Goal: Task Accomplishment & Management: Use online tool/utility

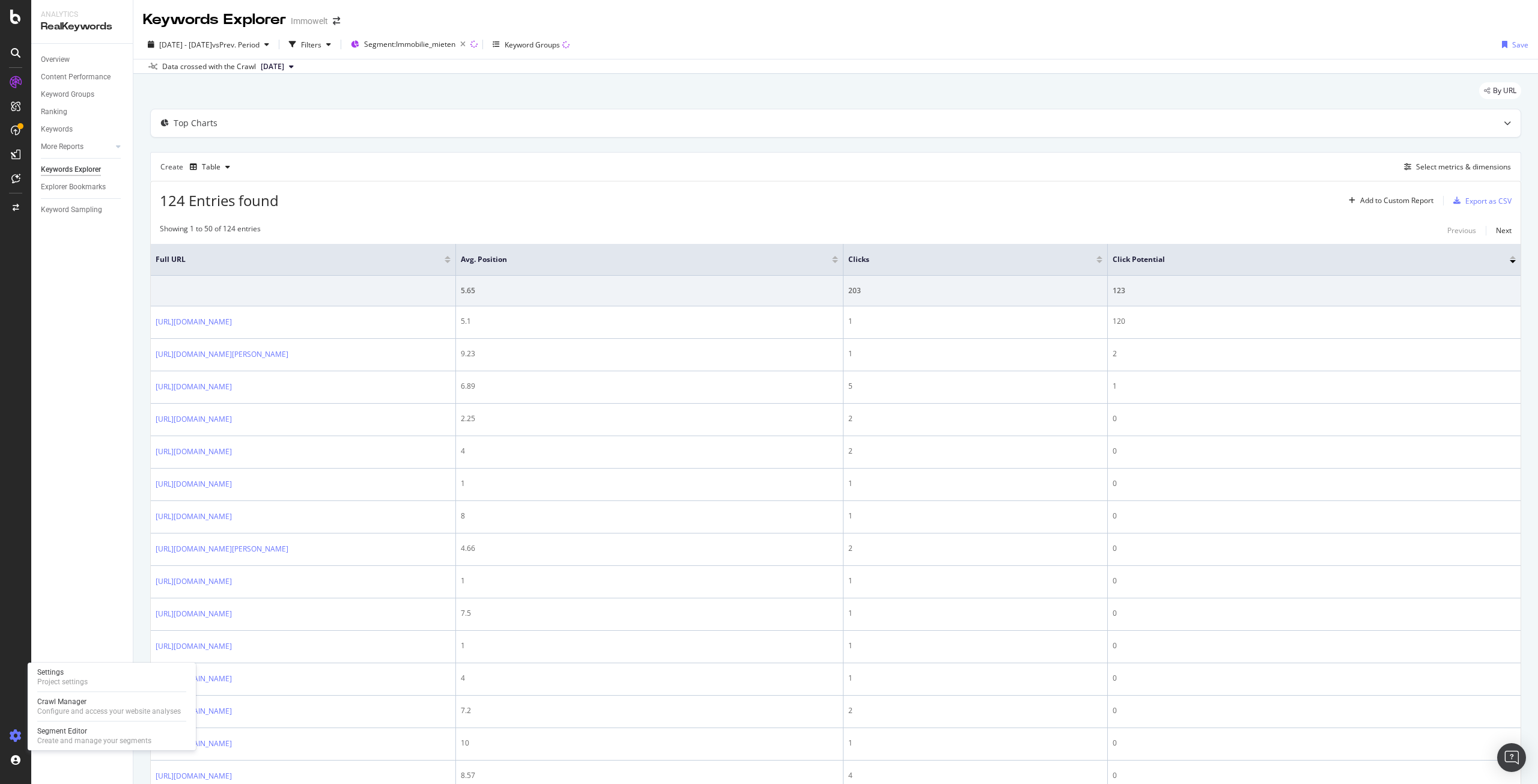
click at [17, 733] on icon at bounding box center [15, 736] width 12 height 12
click at [71, 734] on div "Segment Editor" at bounding box center [94, 731] width 114 height 10
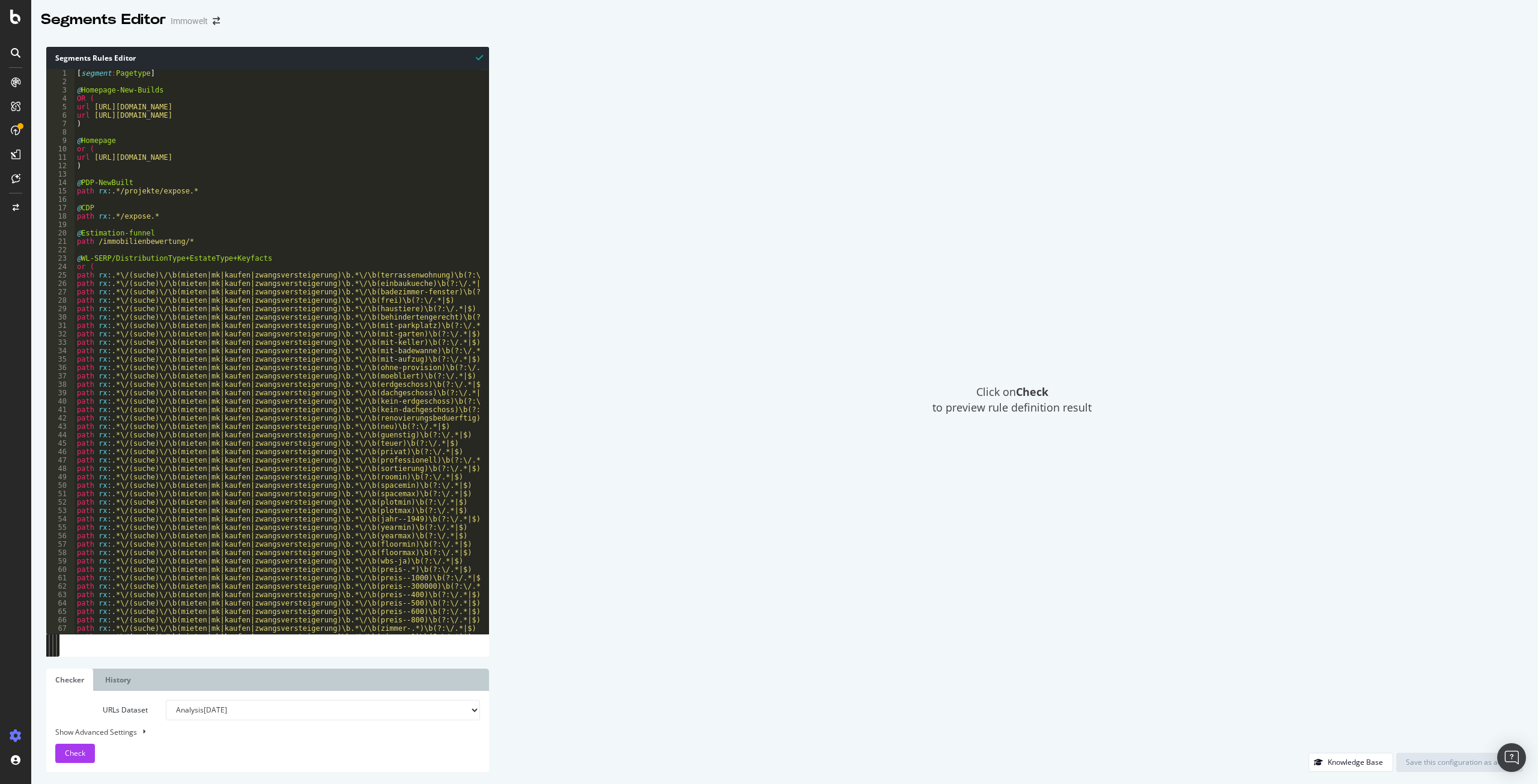
click at [331, 225] on div "[ segment : Pagetype ] @ Homepage-New-Builds OR ( url [URL][DOMAIN_NAME] url [U…" at bounding box center [442, 355] width 734 height 572
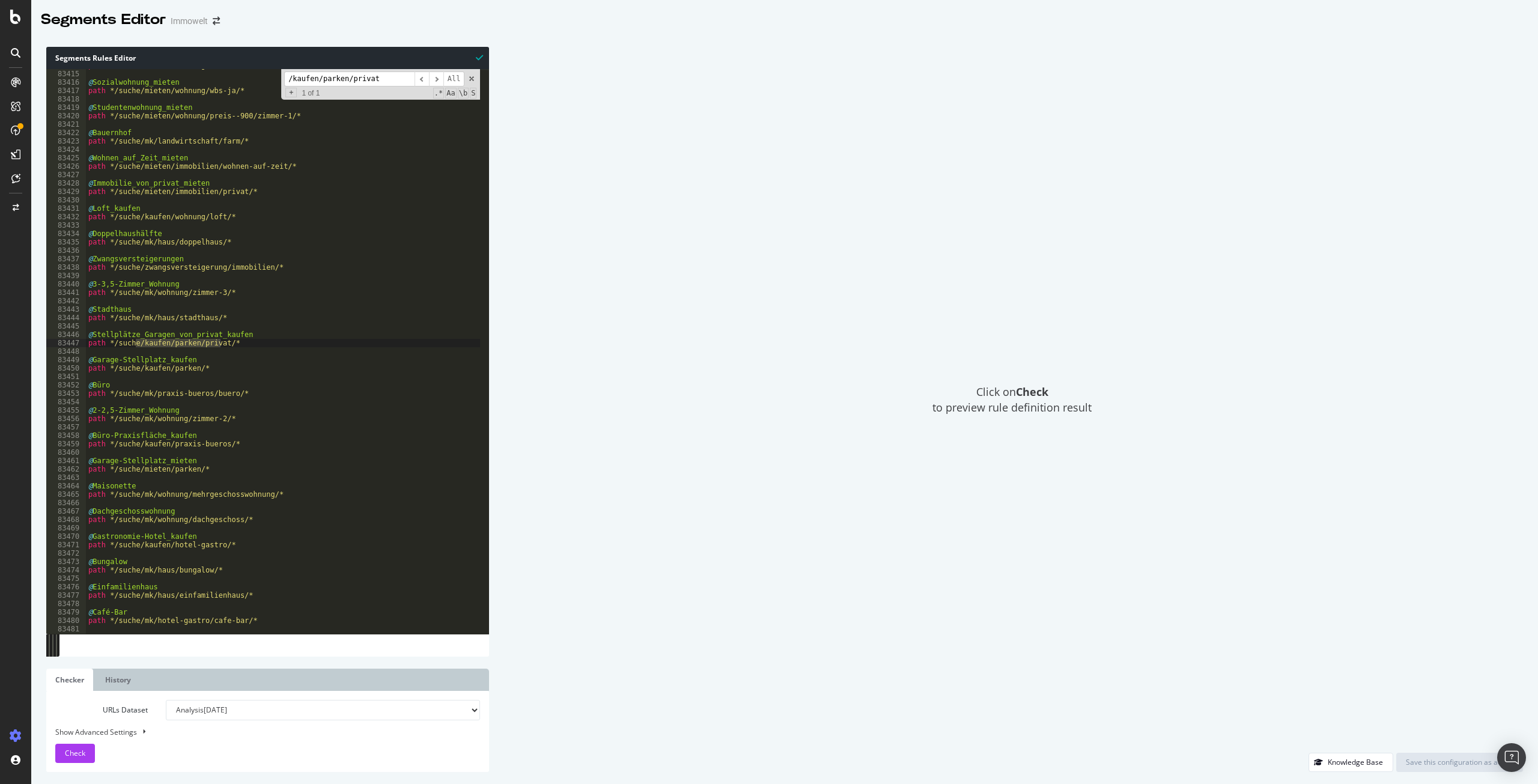
scroll to position [19131, 0]
type input "/kaufen/parken/privat"
